Goal: Task Accomplishment & Management: Use online tool/utility

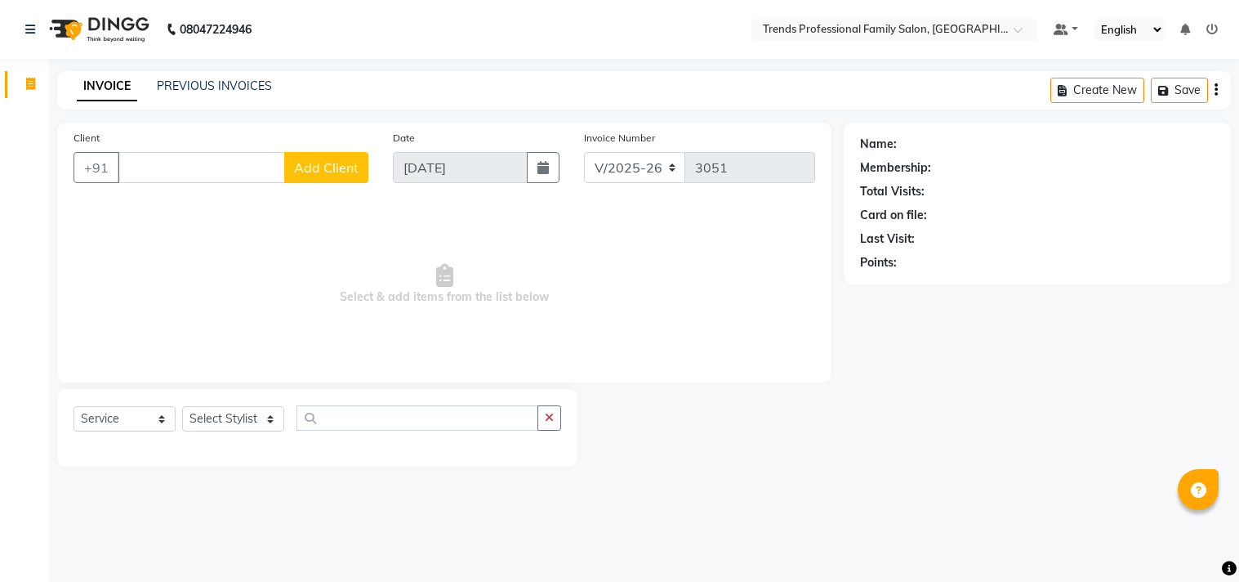
select select "7345"
select select "service"
click at [336, 417] on input "text" at bounding box center [418, 417] width 242 height 25
type input "t"
type input "root"
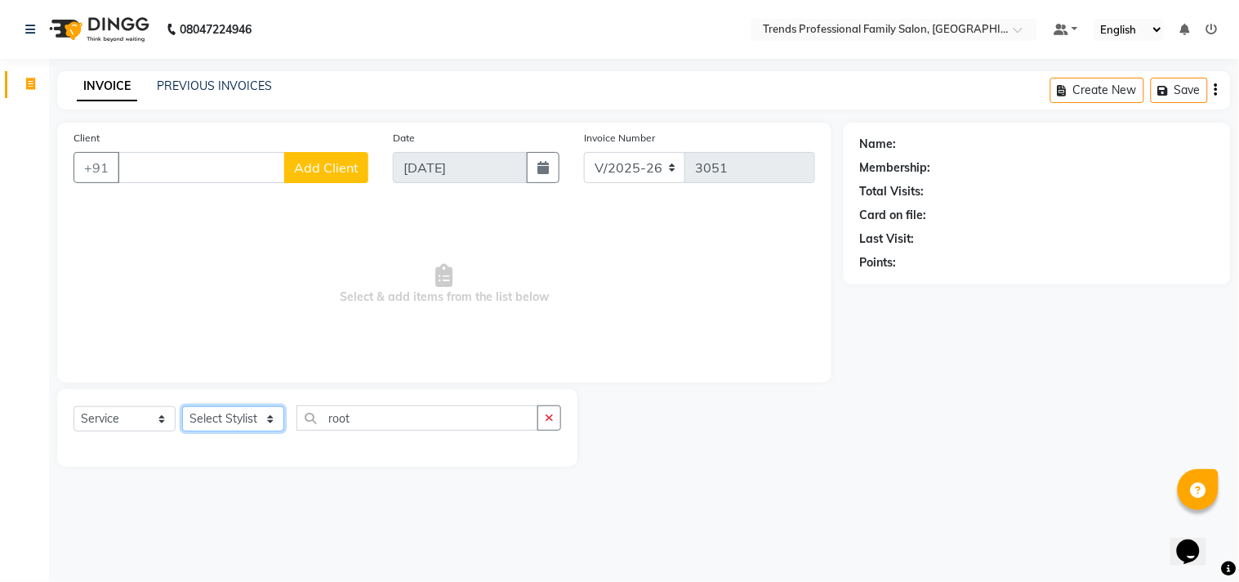
click at [247, 422] on select "Select Stylist [PERSON_NAME] [PERSON_NAME] [PERSON_NAME] [PERSON_NAME] RUSTHAM …" at bounding box center [233, 418] width 102 height 25
select select "64189"
click at [182, 407] on select "Select Stylist [PERSON_NAME] [PERSON_NAME] [PERSON_NAME] [PERSON_NAME] RUSTHAM …" at bounding box center [233, 418] width 102 height 25
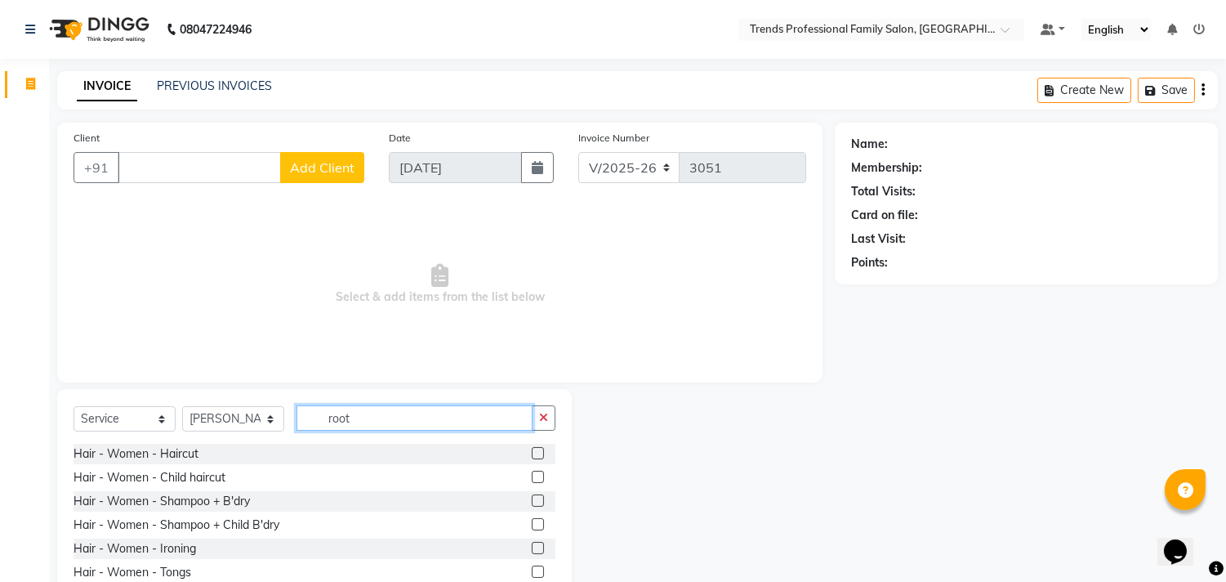
click at [452, 420] on input "root" at bounding box center [415, 417] width 236 height 25
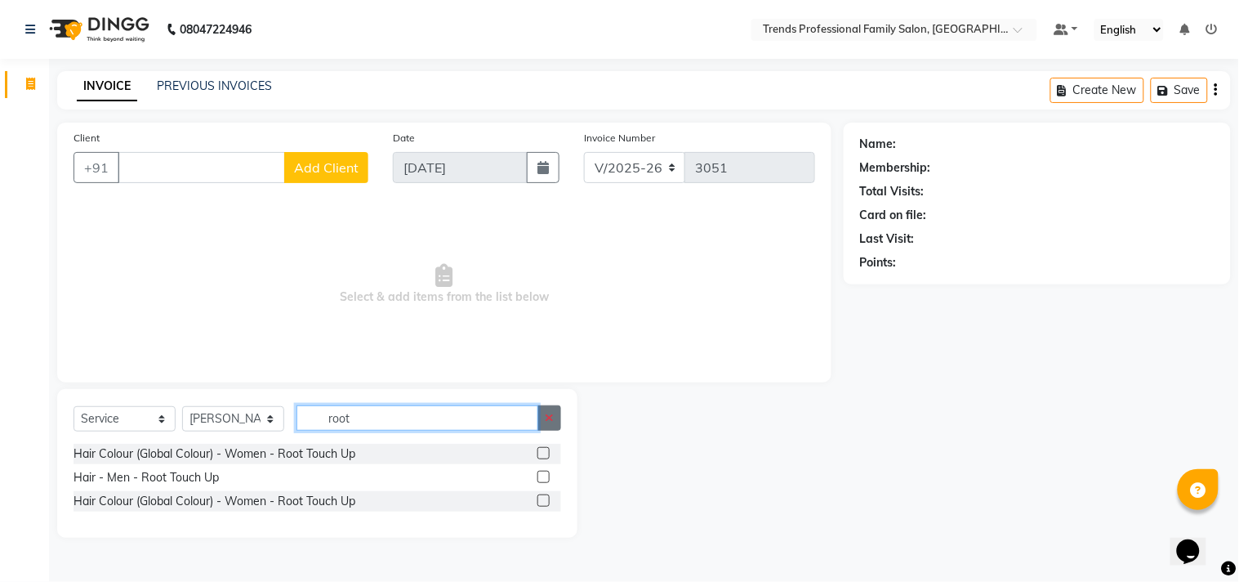
type input "root"
click at [550, 419] on icon "button" at bounding box center [549, 417] width 9 height 11
type input "inoa"
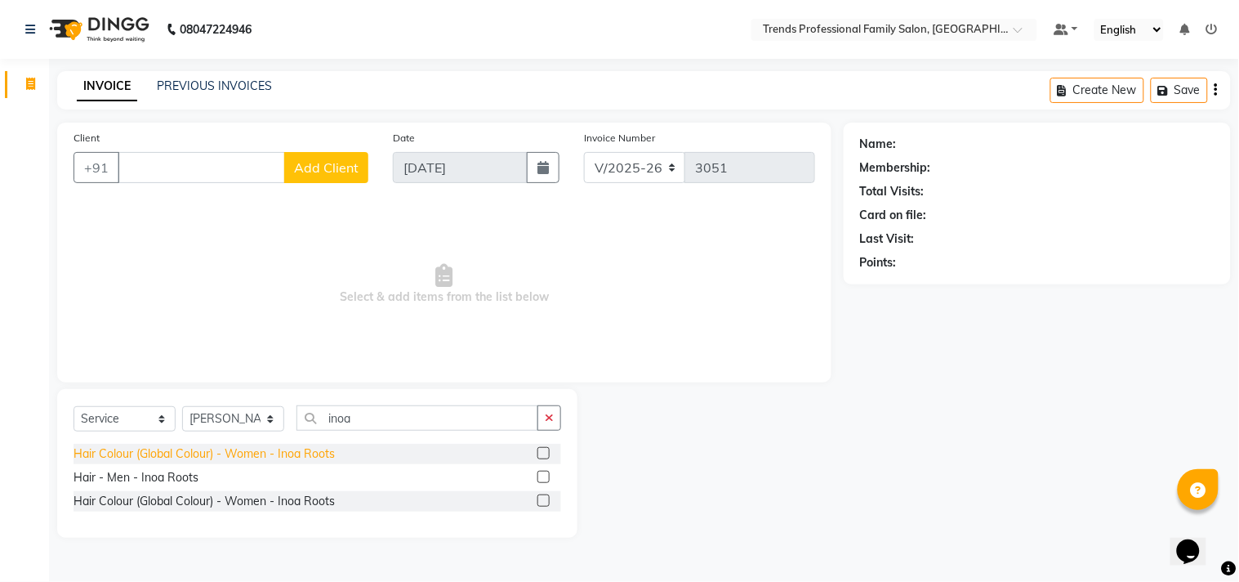
click at [158, 450] on div "Hair Colour (Global Colour) - Women - Inoa Roots" at bounding box center [204, 453] width 261 height 17
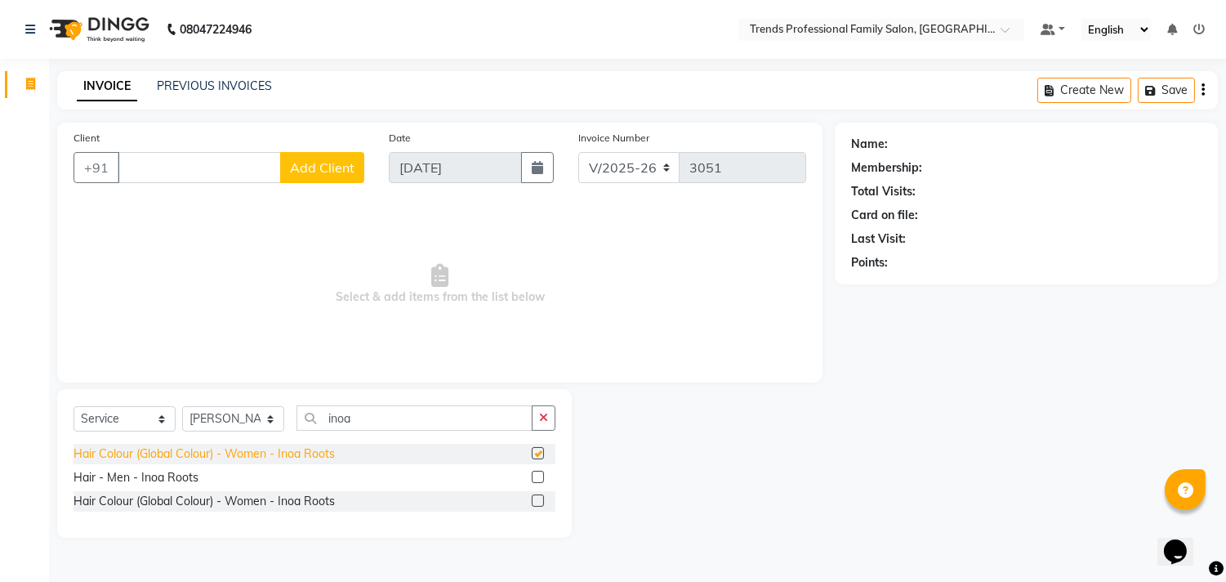
checkbox input "false"
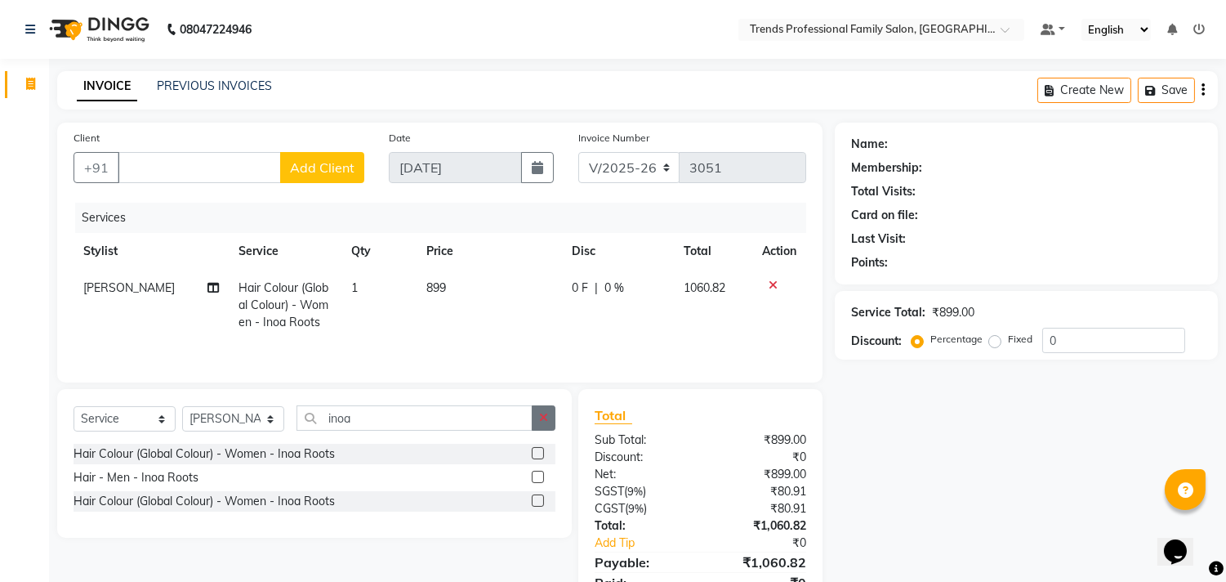
click at [540, 421] on icon "button" at bounding box center [543, 417] width 9 height 11
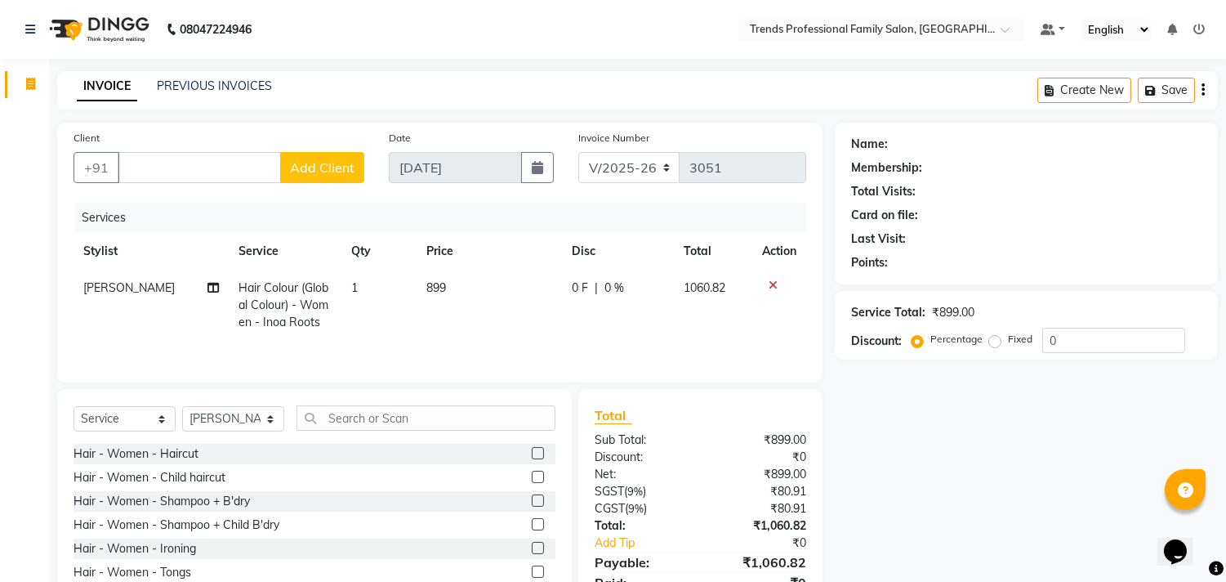
click at [1203, 90] on icon "button" at bounding box center [1203, 90] width 3 height 1
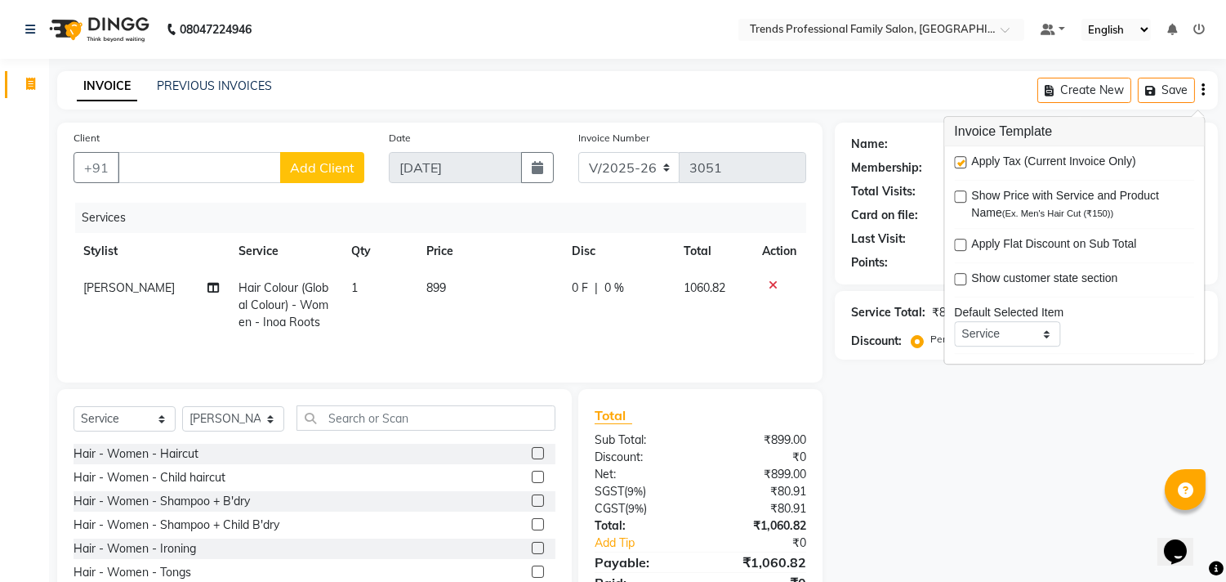
click at [882, 451] on div "Name: Membership: Total Visits: Card on file: Last Visit: Points: Service Total…" at bounding box center [1032, 376] width 395 height 507
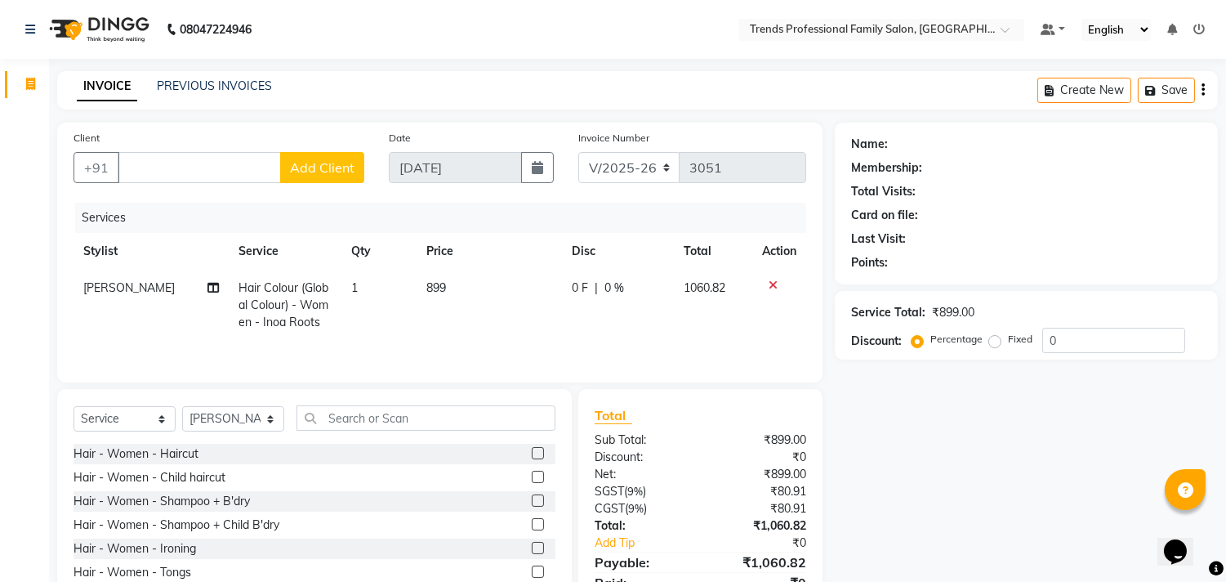
click at [613, 289] on span "0 %" at bounding box center [615, 287] width 20 height 17
select select "64189"
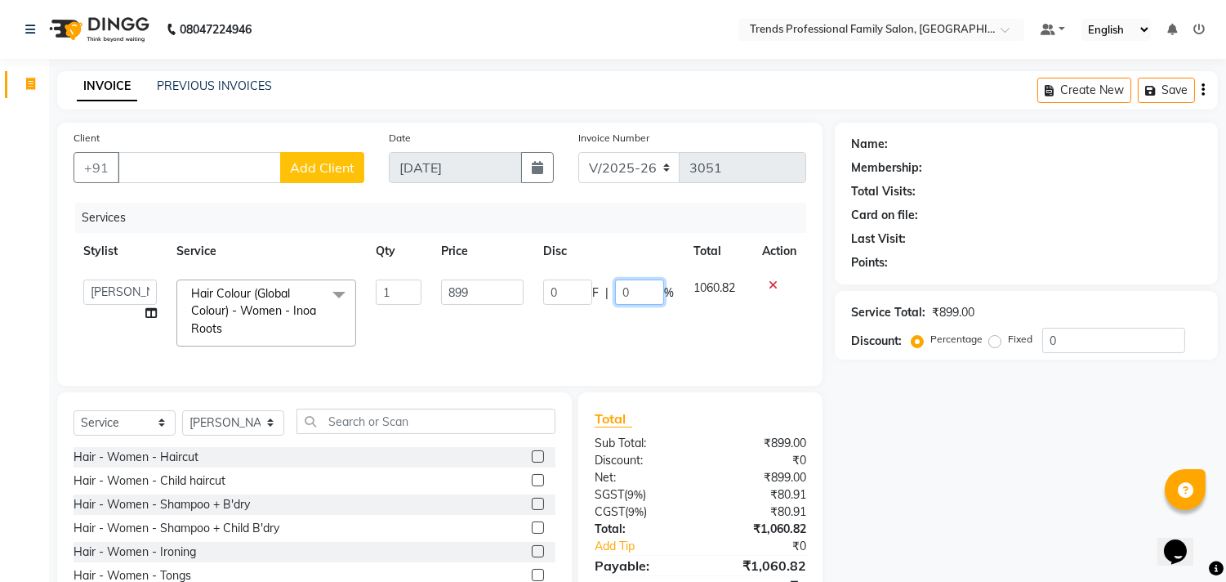
click at [645, 294] on input "0" at bounding box center [639, 291] width 49 height 25
type input "15"
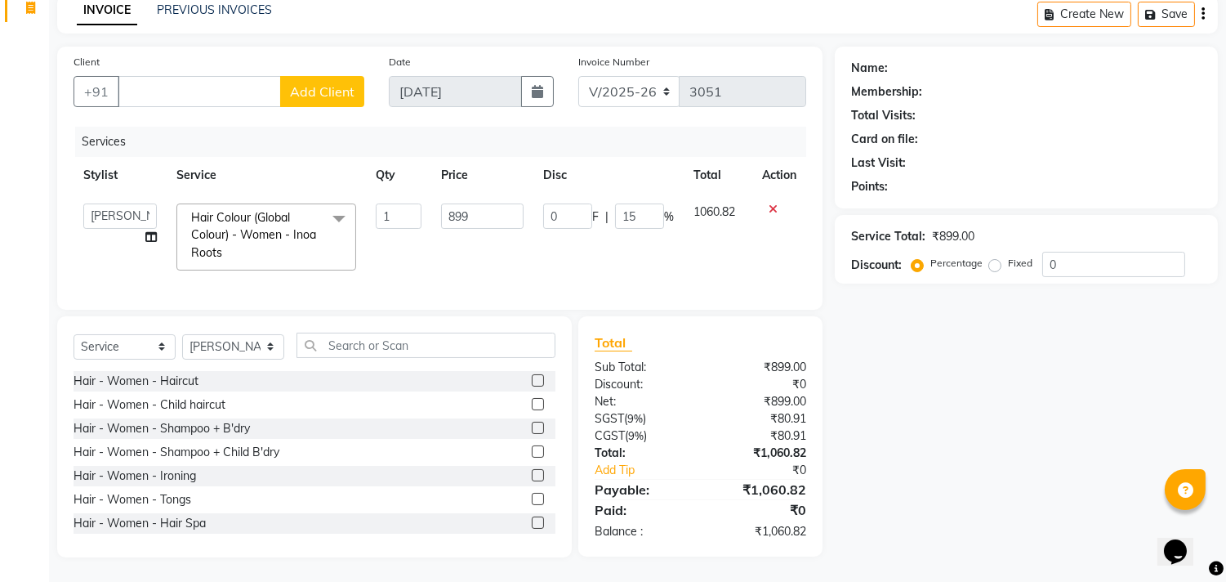
scroll to position [74, 0]
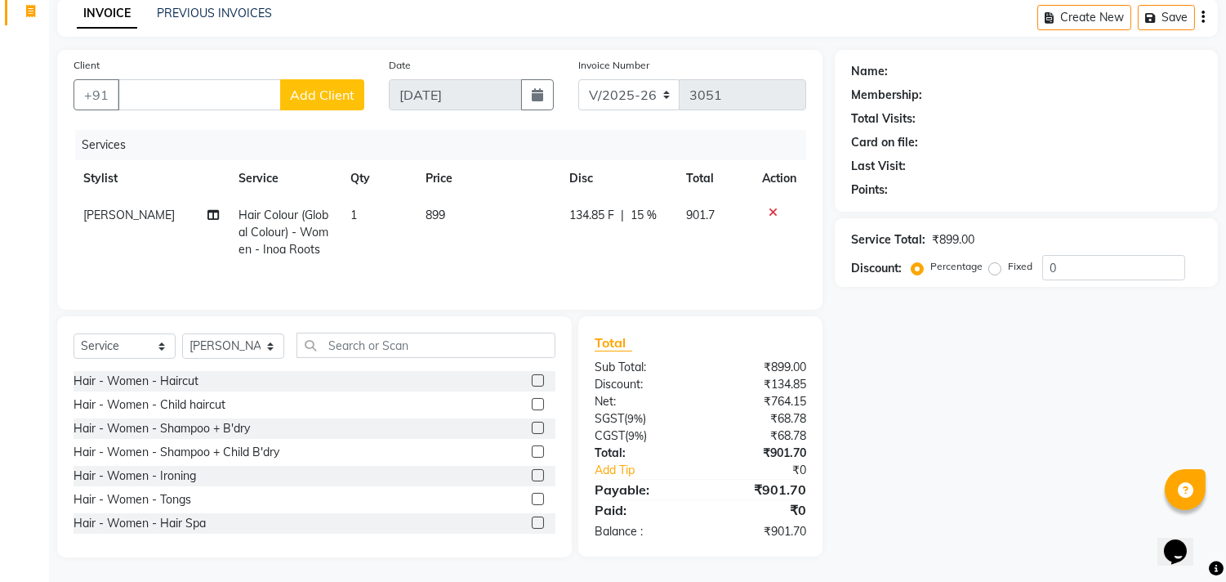
click at [957, 435] on div "Name: Membership: Total Visits: Card on file: Last Visit: Points: Service Total…" at bounding box center [1032, 303] width 395 height 507
click at [142, 96] on input "Client" at bounding box center [199, 94] width 163 height 31
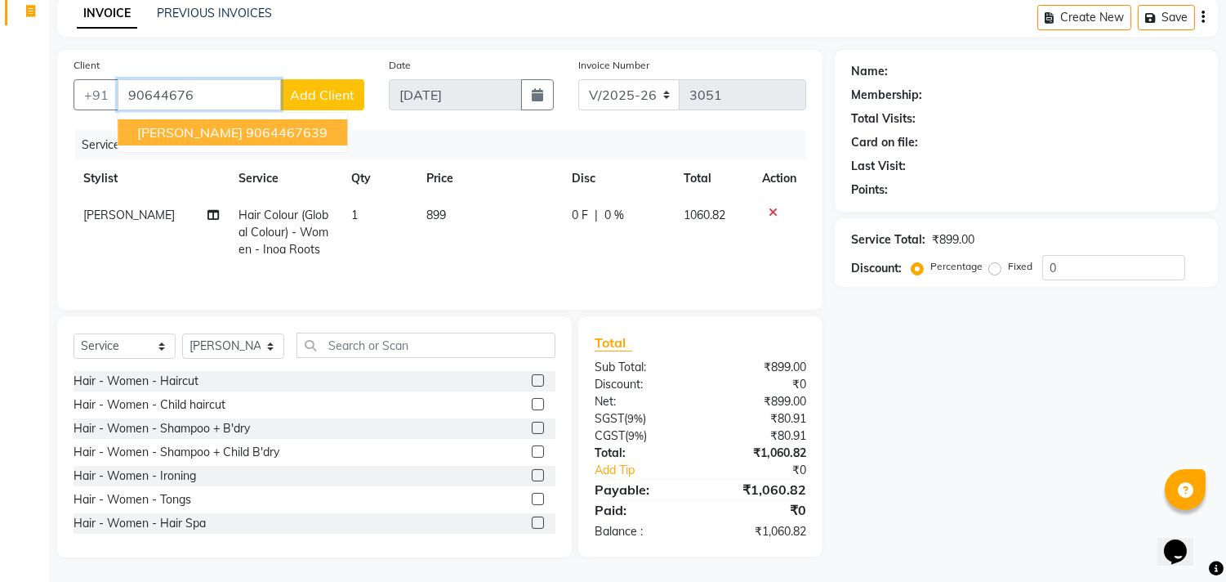
click at [157, 135] on span "[PERSON_NAME]" at bounding box center [189, 132] width 105 height 16
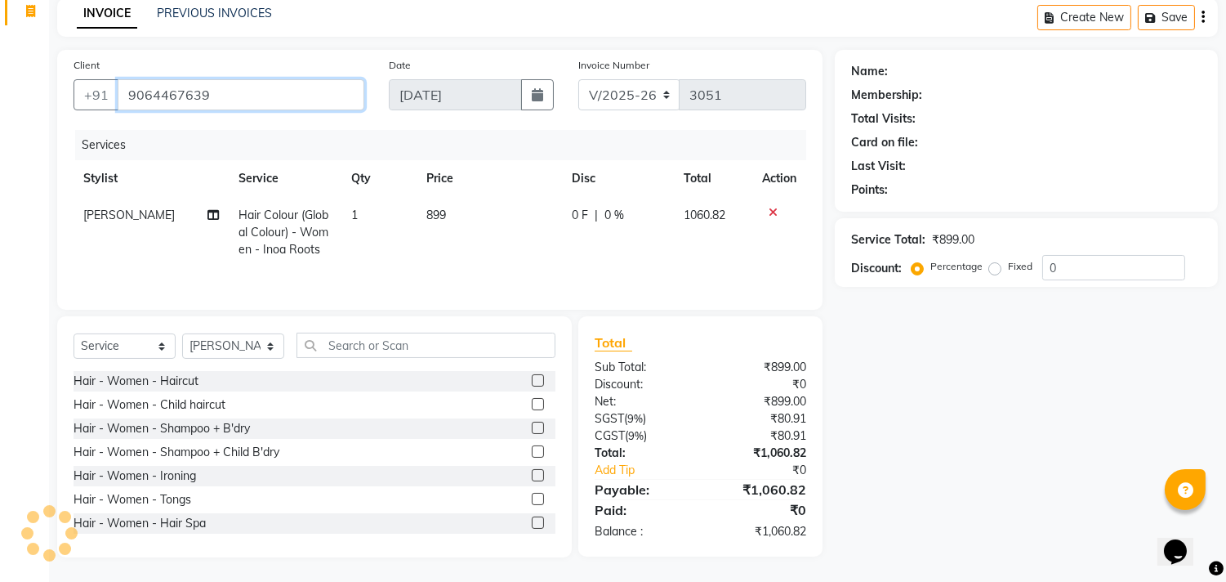
type input "9064467639"
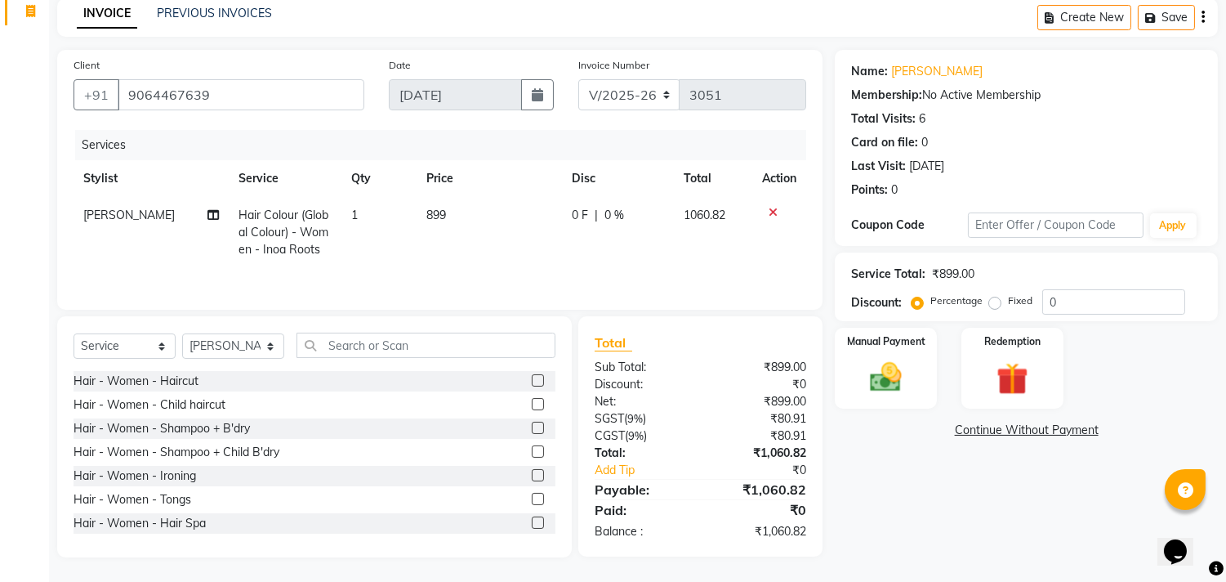
click at [623, 216] on div "0 F | 0 %" at bounding box center [618, 215] width 92 height 17
select select "64189"
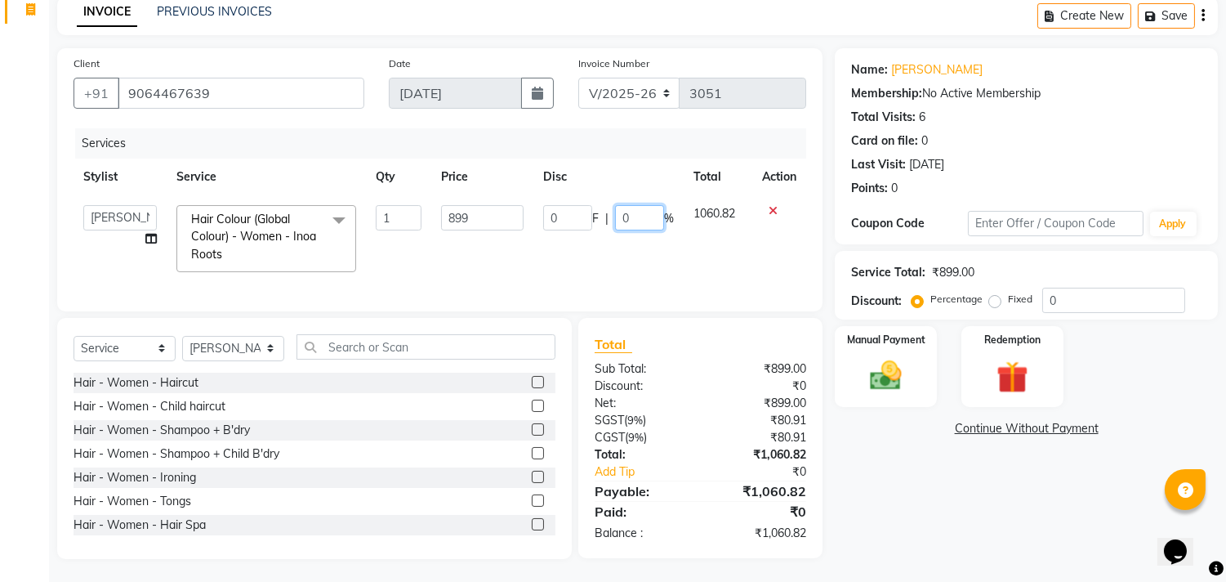
click at [636, 212] on input "0" at bounding box center [639, 217] width 49 height 25
type input "15"
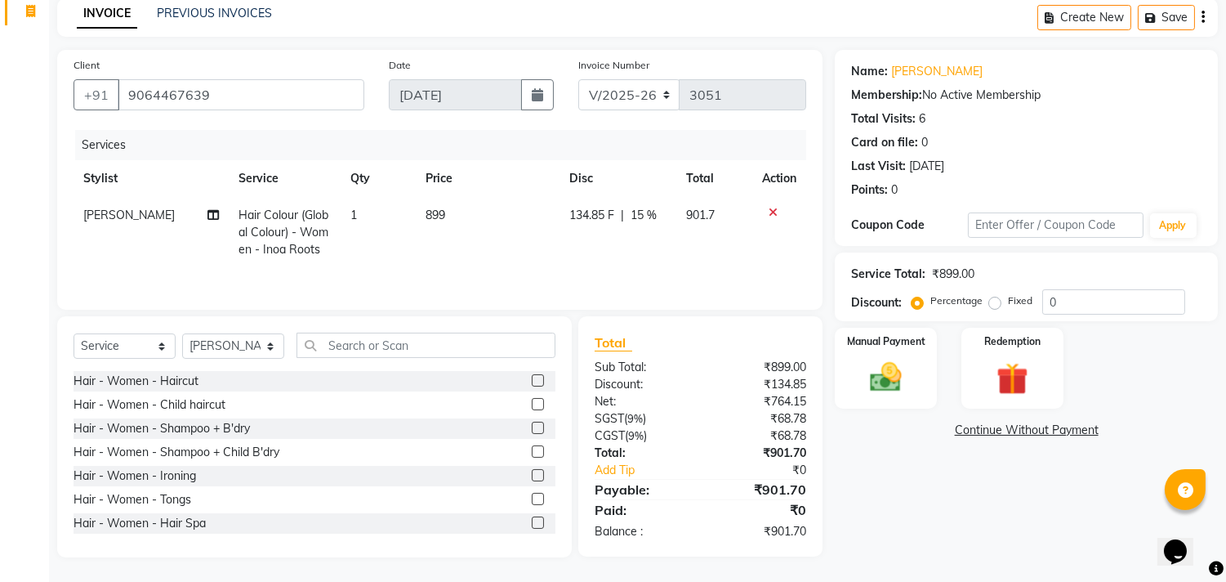
click at [945, 527] on div "Name: [PERSON_NAME] Membership: No Active Membership Total Visits: 6 Card on fi…" at bounding box center [1032, 303] width 395 height 507
click at [855, 384] on div "Manual Payment" at bounding box center [886, 367] width 106 height 83
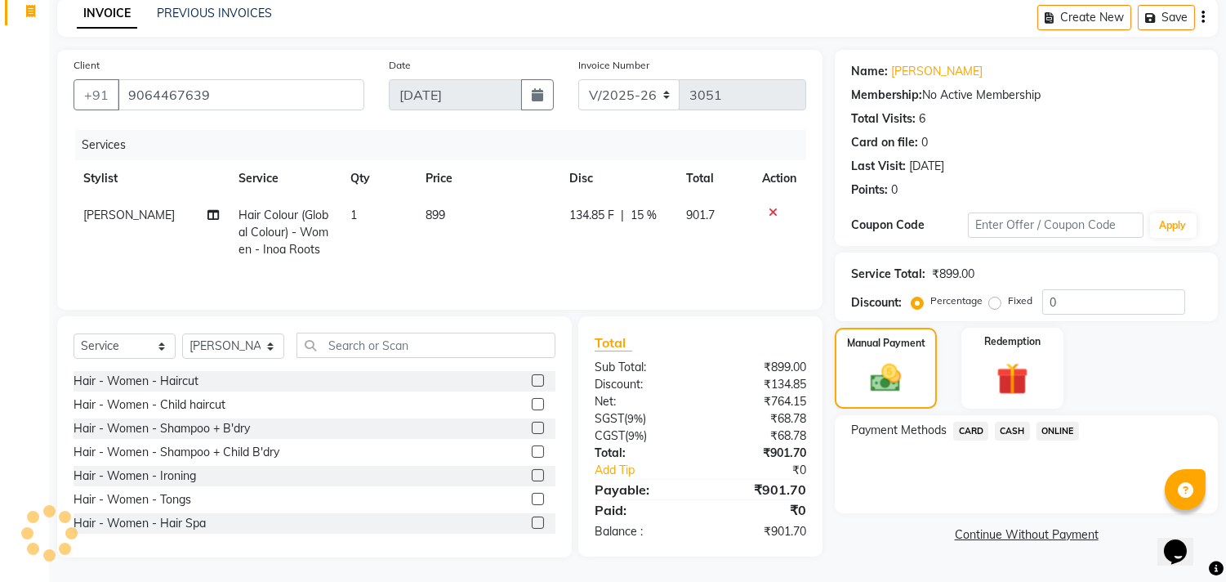
click at [1064, 435] on span "ONLINE" at bounding box center [1058, 431] width 42 height 19
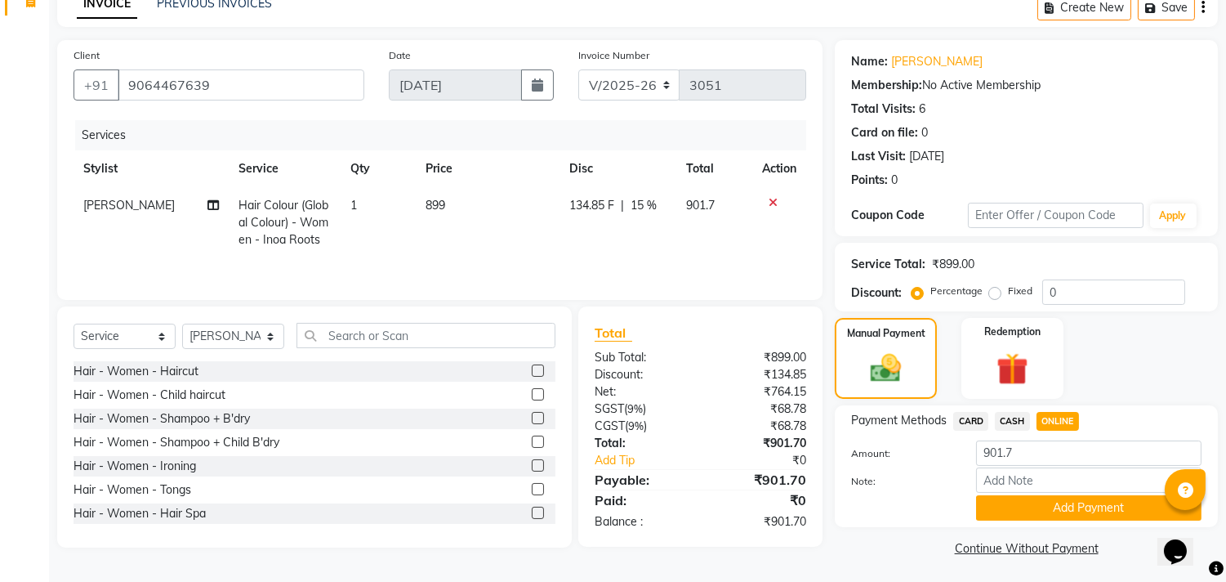
scroll to position [85, 0]
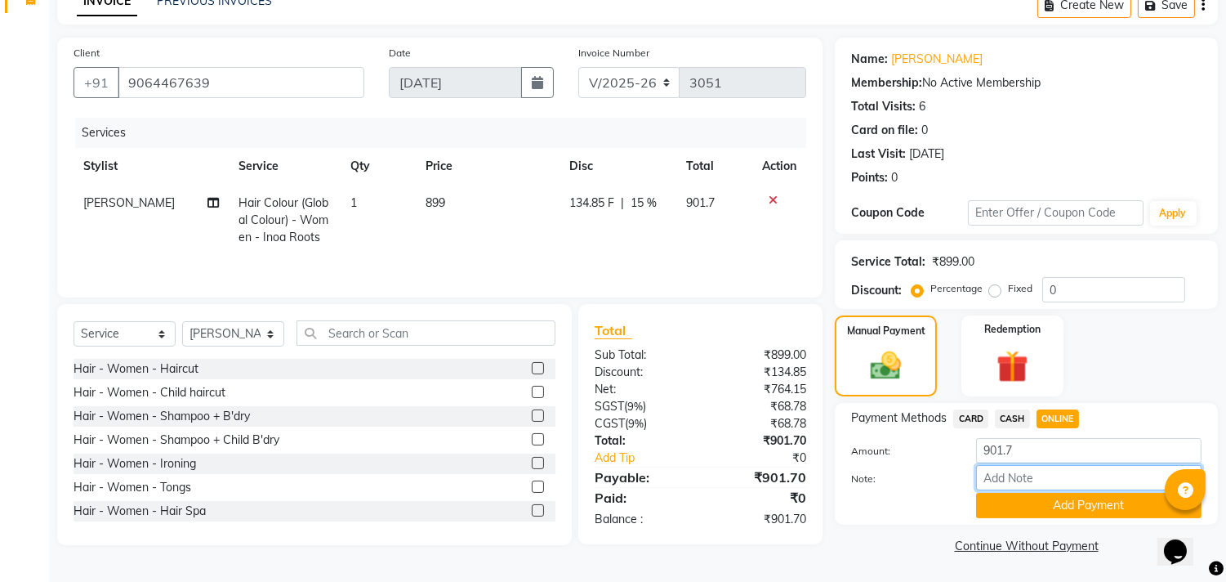
click at [1009, 471] on input "Note:" at bounding box center [1088, 477] width 225 height 25
type input "THANK YOU VISIT AGAIN"
click at [1020, 511] on button "Add Payment" at bounding box center [1088, 505] width 225 height 25
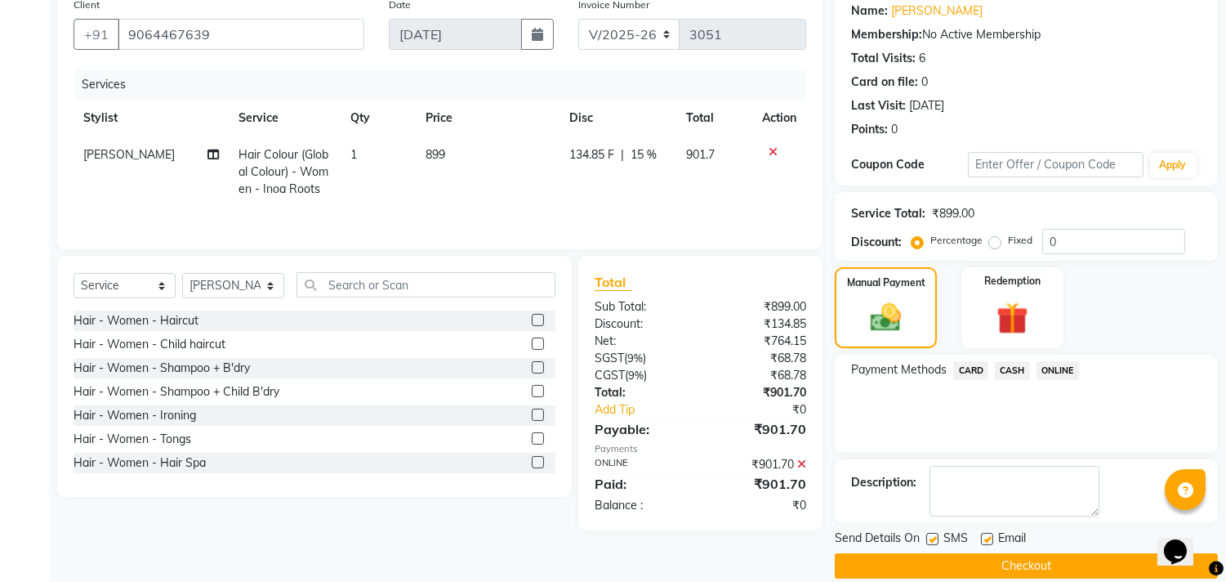
scroll to position [153, 0]
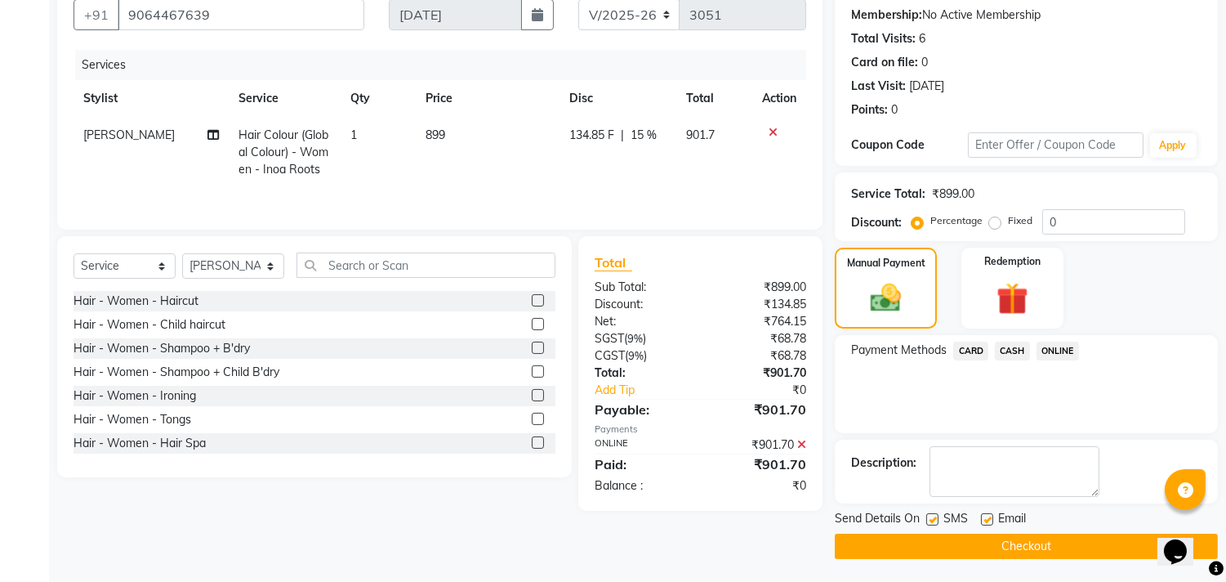
click at [987, 517] on label at bounding box center [987, 519] width 12 height 12
click at [987, 517] on input "checkbox" at bounding box center [986, 520] width 11 height 11
checkbox input "false"
click at [983, 548] on button "Checkout" at bounding box center [1026, 545] width 383 height 25
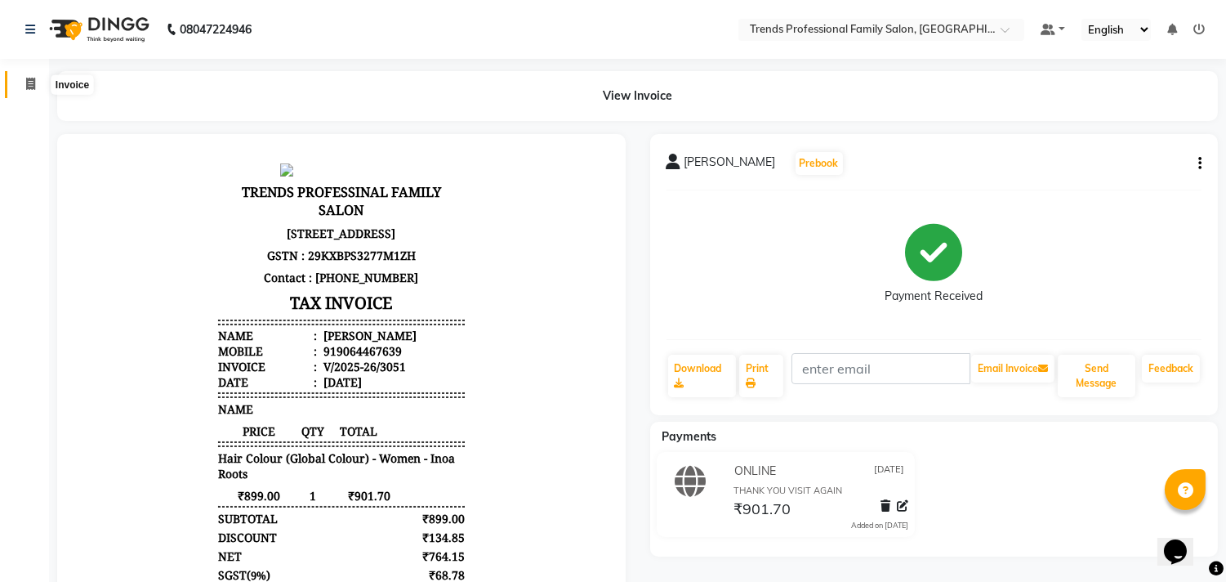
click at [29, 80] on icon at bounding box center [30, 84] width 9 height 12
select select "service"
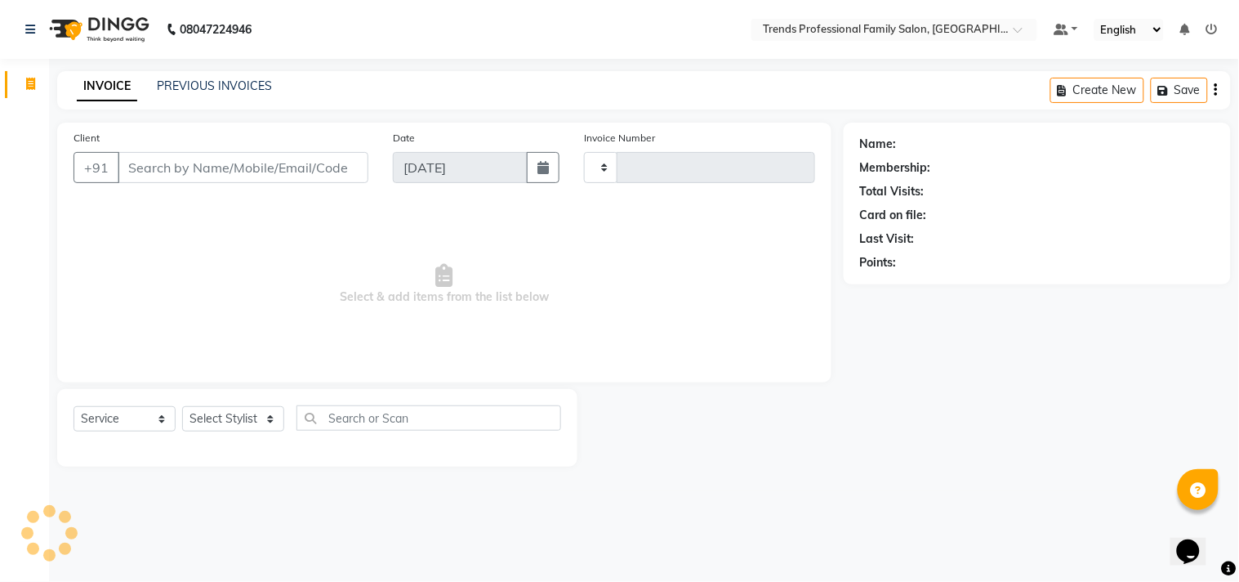
type input "3052"
select select "7345"
